Goal: Information Seeking & Learning: Find specific fact

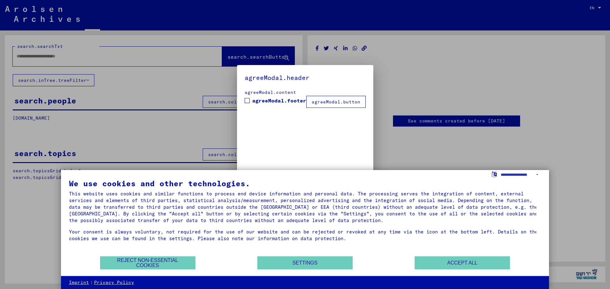
type input "*******"
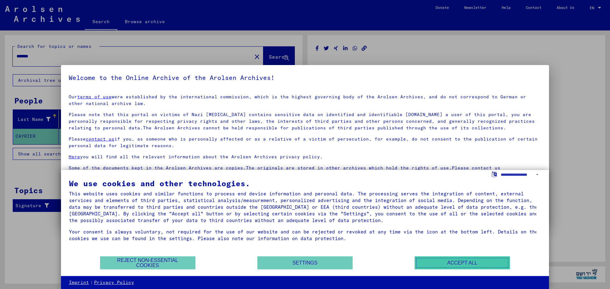
click at [469, 263] on button "Accept all" at bounding box center [462, 263] width 95 height 13
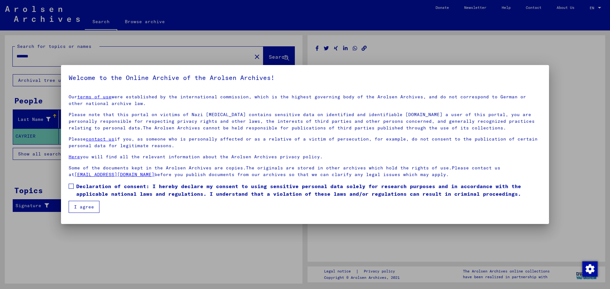
click at [87, 203] on button "I agree" at bounding box center [84, 207] width 31 height 12
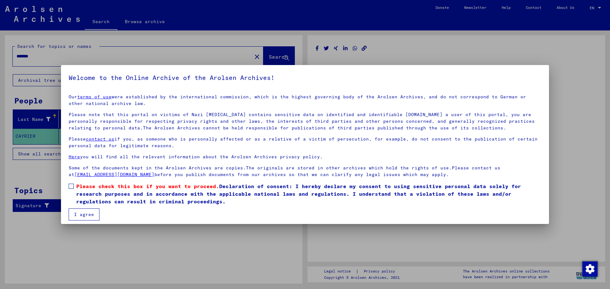
click at [87, 212] on button "I agree" at bounding box center [84, 215] width 31 height 12
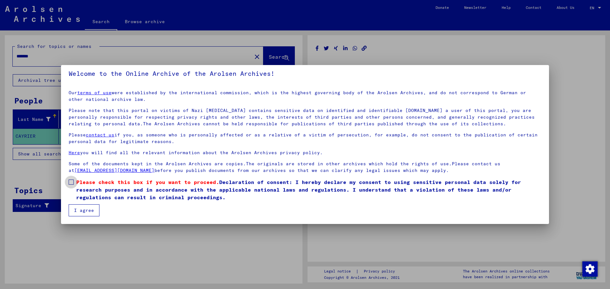
click at [71, 180] on span at bounding box center [71, 182] width 5 height 5
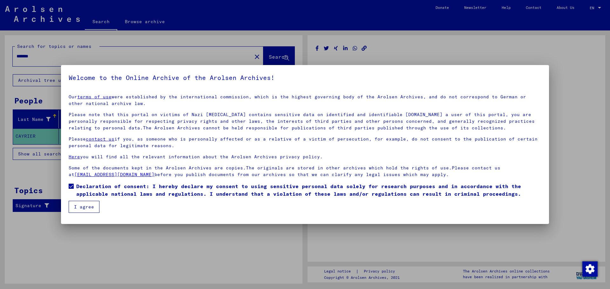
click at [86, 206] on button "I agree" at bounding box center [84, 207] width 31 height 12
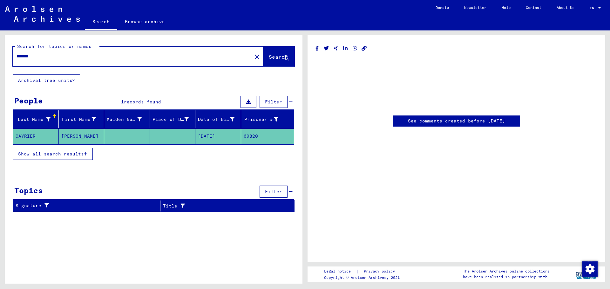
click at [70, 153] on span "Show all search results" at bounding box center [51, 154] width 66 height 6
